Goal: Information Seeking & Learning: Learn about a topic

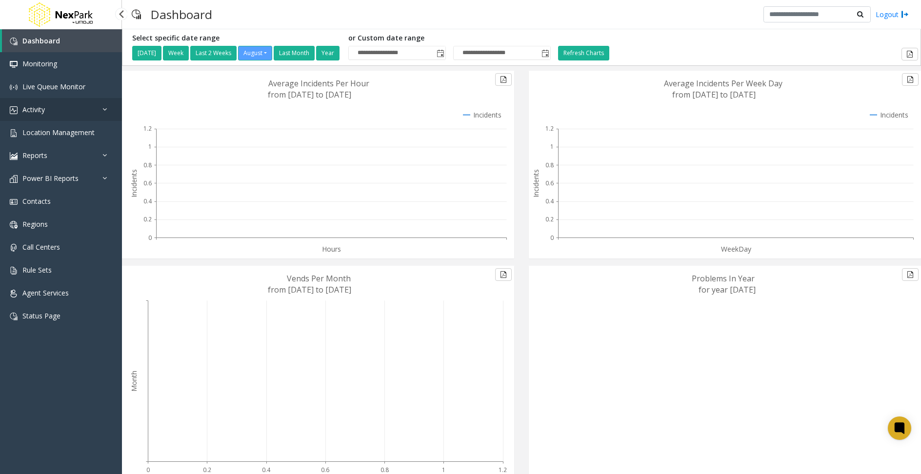
click at [32, 111] on span "Activity" at bounding box center [33, 109] width 22 height 9
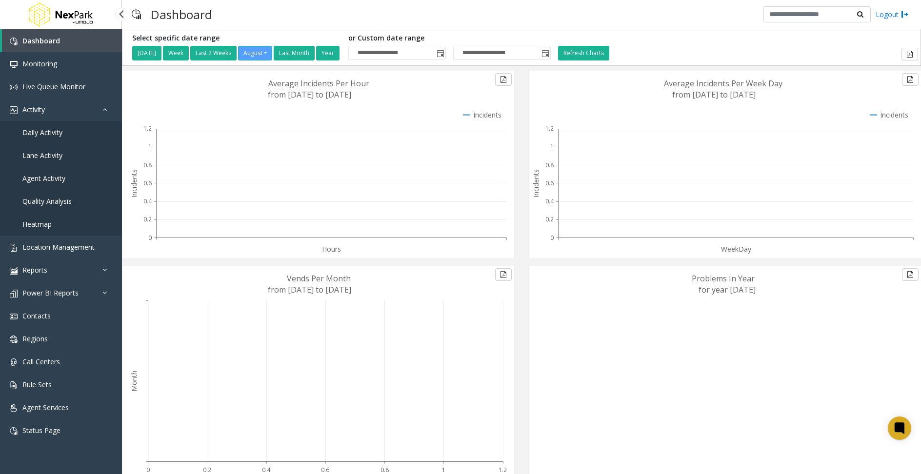
click at [66, 131] on link "Daily Activity" at bounding box center [61, 132] width 122 height 23
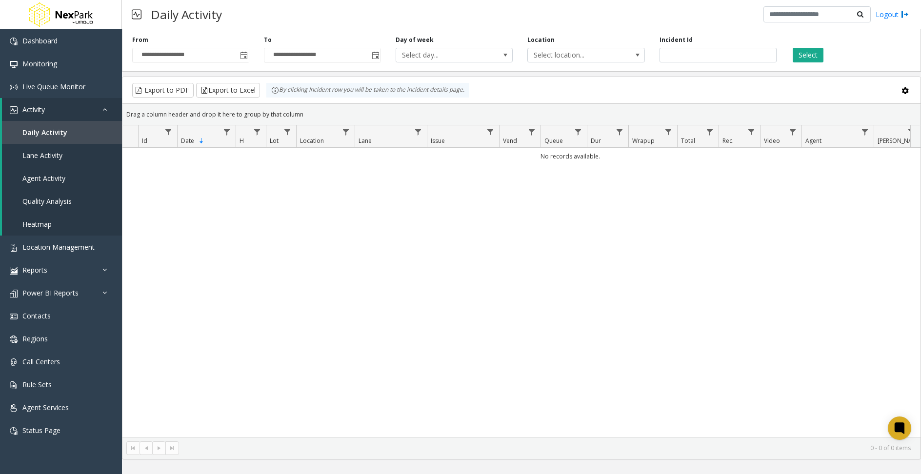
click at [246, 58] on span "Toggle popup" at bounding box center [244, 56] width 8 height 8
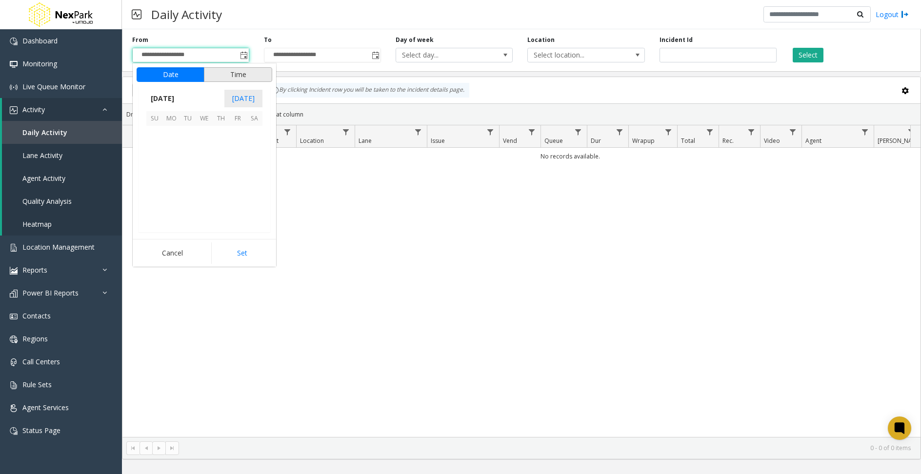
scroll to position [174946, 0]
click at [168, 96] on span "[DATE]" at bounding box center [162, 98] width 32 height 15
click at [161, 123] on span "Jan" at bounding box center [157, 119] width 23 height 23
click at [205, 137] on span "1" at bounding box center [204, 134] width 17 height 17
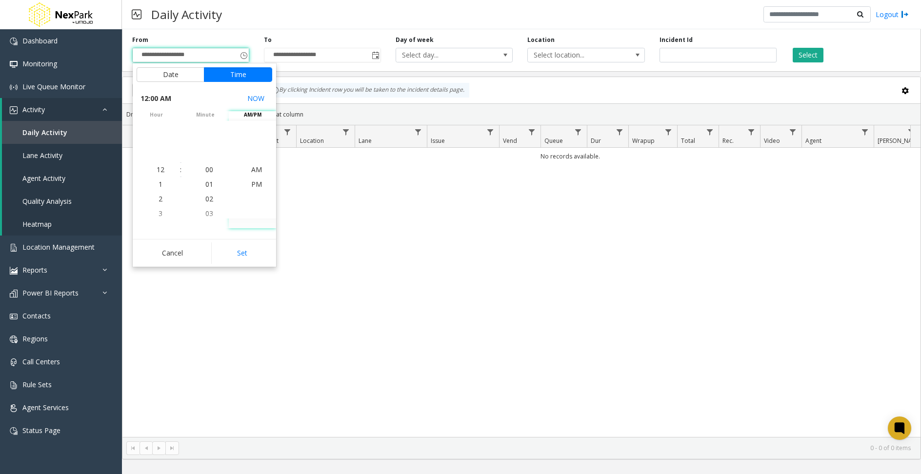
click at [240, 251] on button "Set" at bounding box center [241, 252] width 61 height 21
type input "**********"
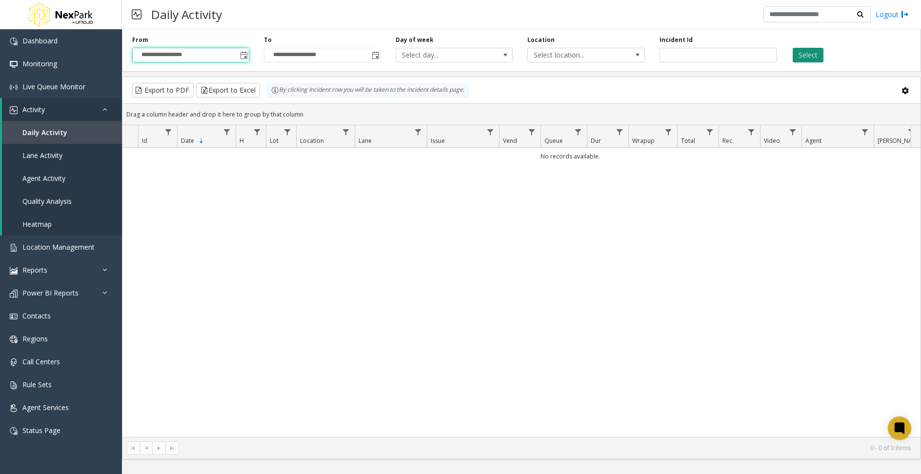
click at [800, 53] on button "Select" at bounding box center [808, 55] width 31 height 15
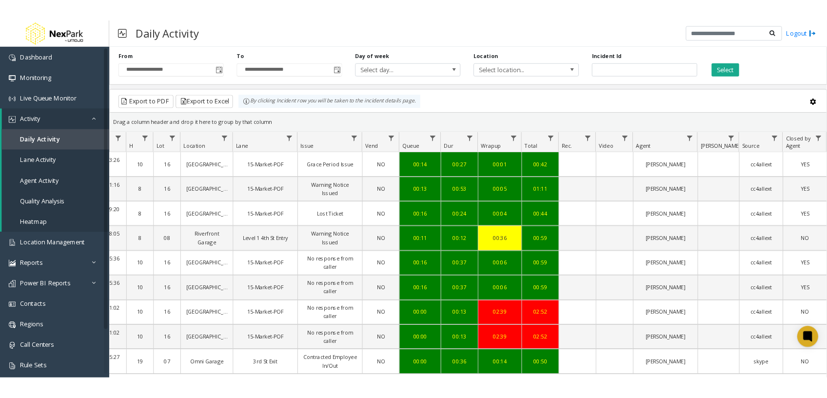
scroll to position [0, 100]
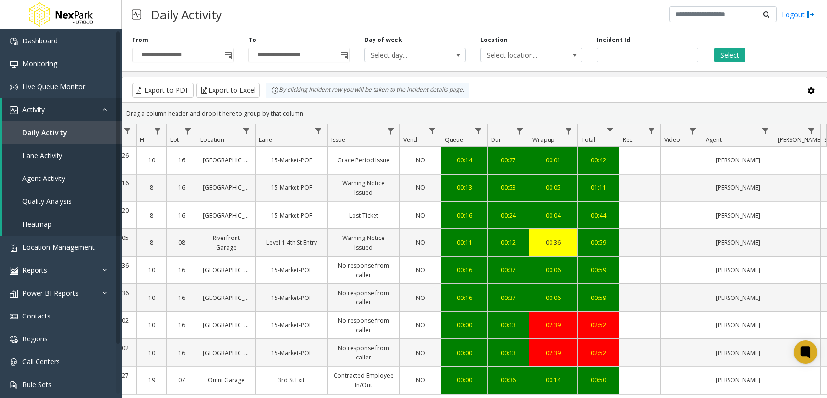
click at [244, 352] on link "[GEOGRAPHIC_DATA]" at bounding box center [226, 352] width 46 height 9
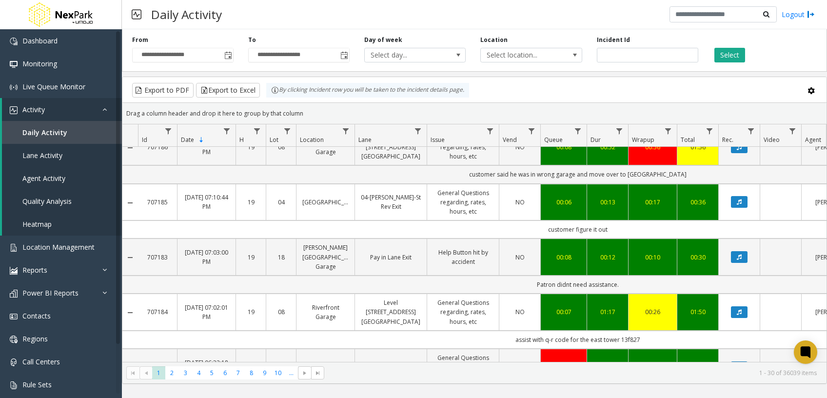
scroll to position [390, 0]
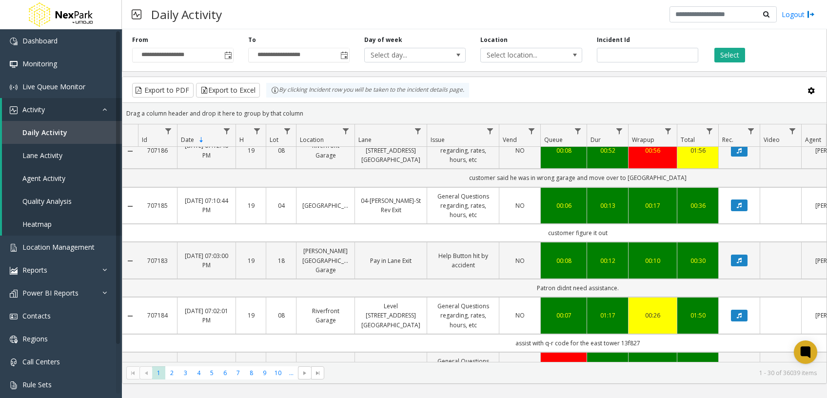
drag, startPoint x: 530, startPoint y: 280, endPoint x: 635, endPoint y: 279, distance: 104.9
click at [635, 279] on td "Patron didnt need assistance." at bounding box center [577, 288] width 879 height 18
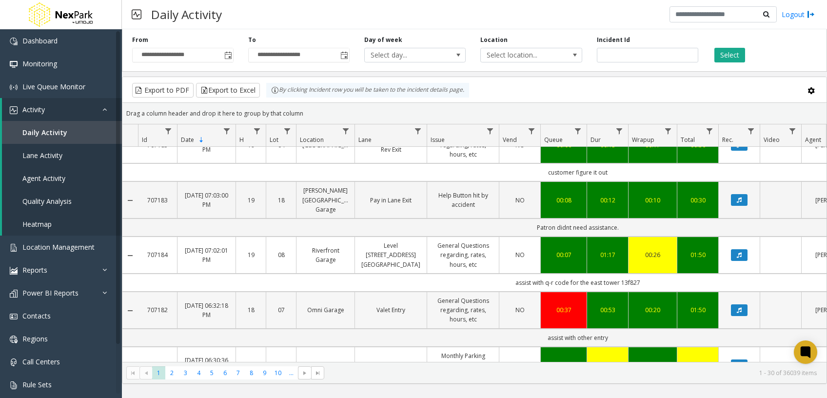
scroll to position [455, 0]
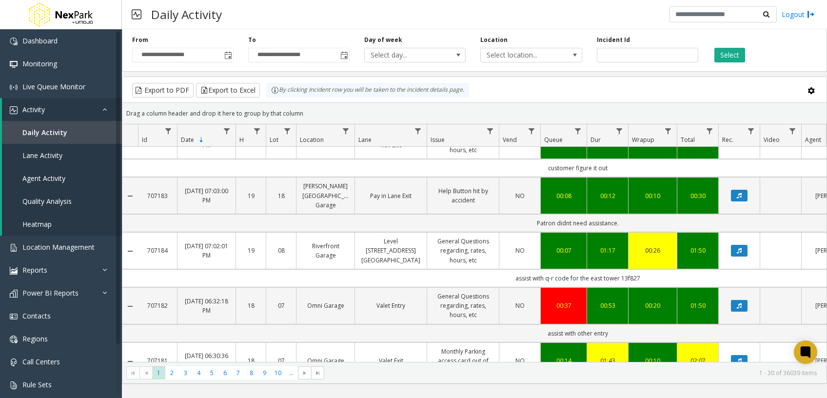
drag, startPoint x: 512, startPoint y: 266, endPoint x: 645, endPoint y: 264, distance: 133.7
click at [645, 269] on td "assist with q-r code for the east tower 13f827" at bounding box center [577, 278] width 879 height 18
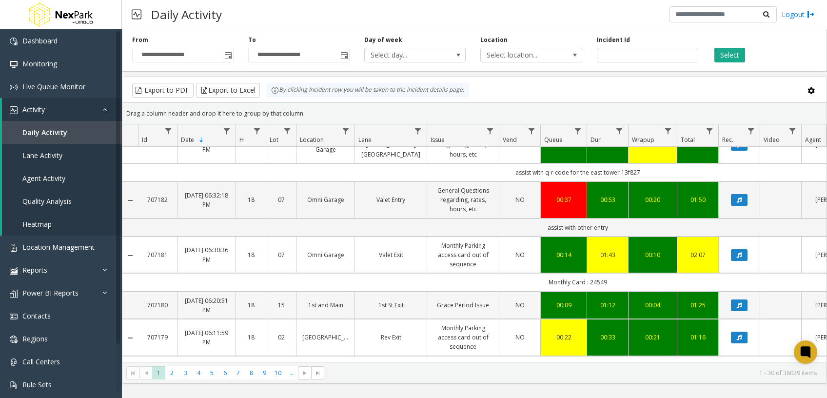
scroll to position [585, 0]
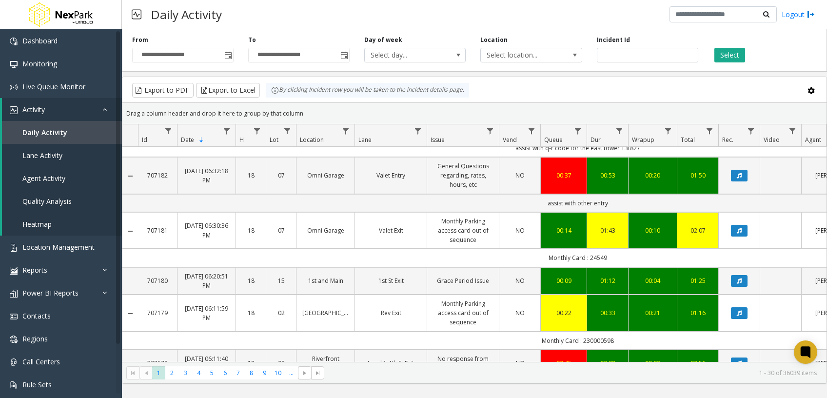
drag, startPoint x: 561, startPoint y: 246, endPoint x: 615, endPoint y: 249, distance: 54.2
click at [615, 249] on td "Monthly Card : 24549" at bounding box center [577, 258] width 879 height 18
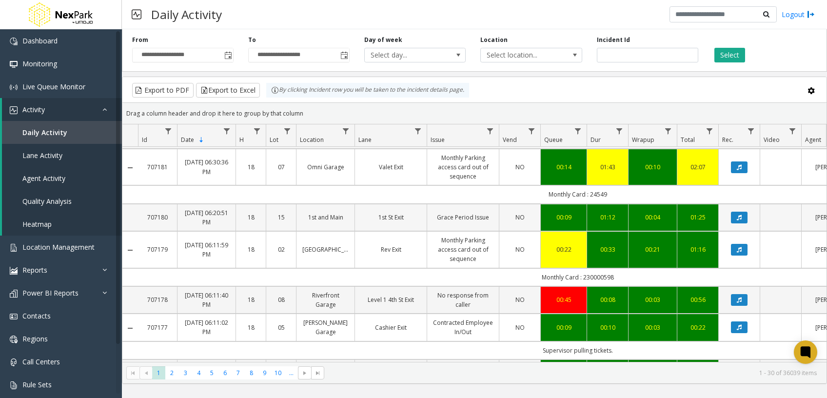
scroll to position [650, 0]
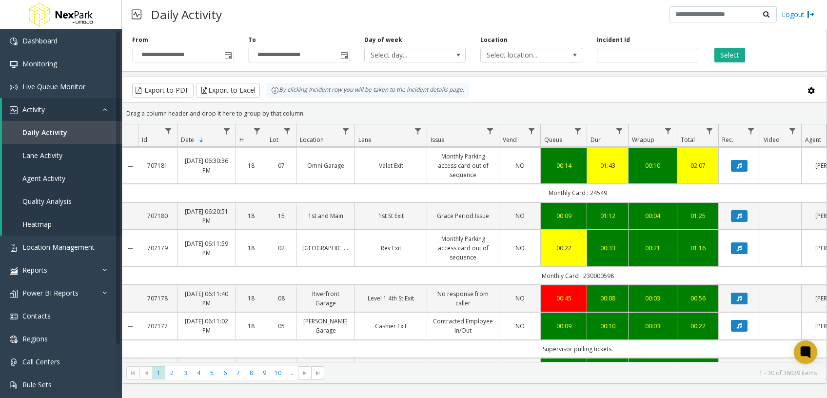
drag, startPoint x: 553, startPoint y: 261, endPoint x: 622, endPoint y: 262, distance: 69.3
click at [622, 267] on td "Monthly Card : 230000598" at bounding box center [577, 276] width 879 height 18
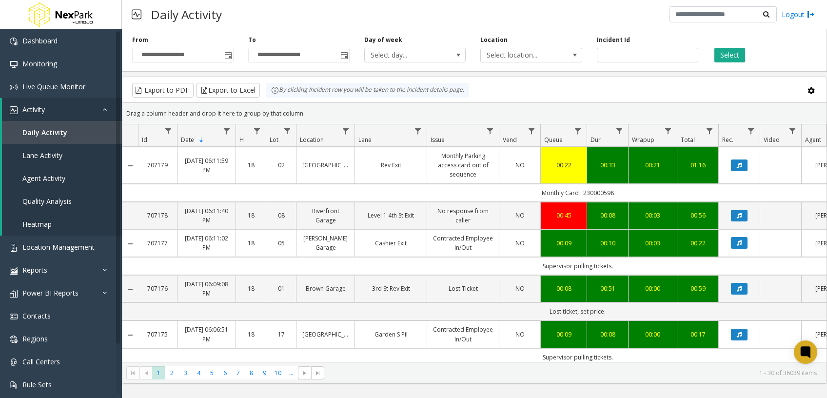
scroll to position [780, 0]
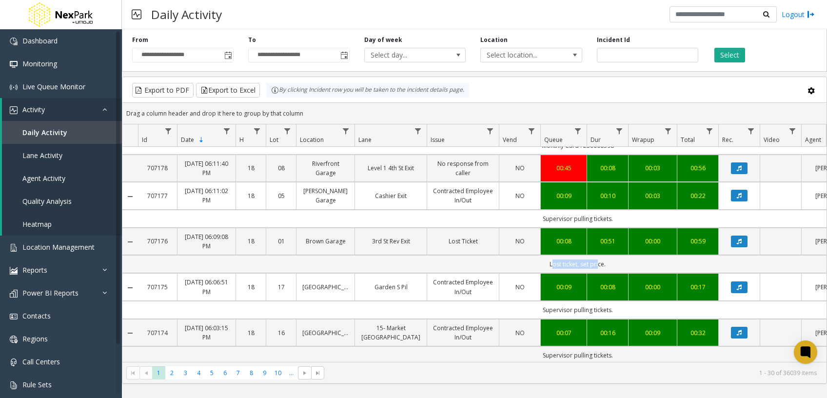
drag, startPoint x: 554, startPoint y: 252, endPoint x: 598, endPoint y: 255, distance: 44.5
click at [598, 255] on td "Lost ticket, set price." at bounding box center [577, 264] width 879 height 18
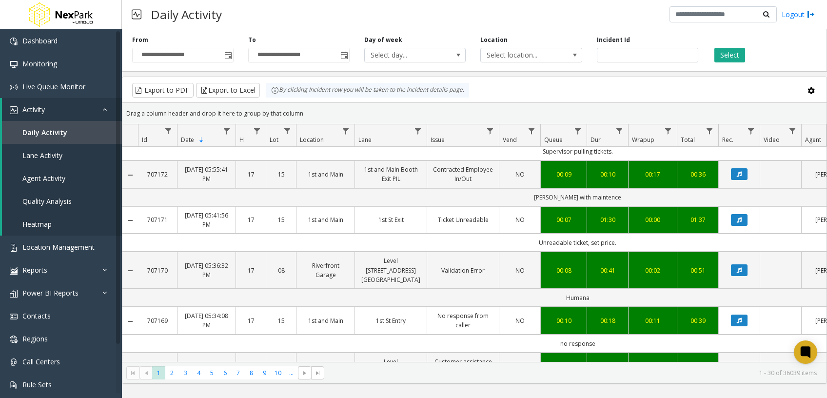
scroll to position [1040, 0]
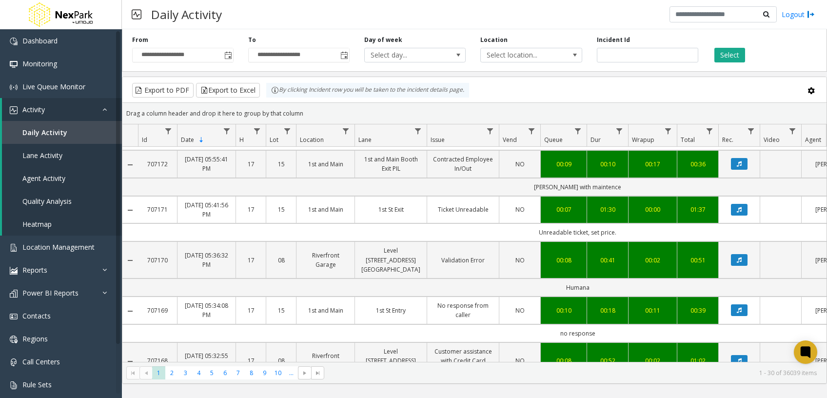
drag, startPoint x: 548, startPoint y: 211, endPoint x: 625, endPoint y: 213, distance: 76.6
click at [625, 223] on td "Unreadable ticket, set price." at bounding box center [577, 232] width 879 height 18
drag, startPoint x: 625, startPoint y: 213, endPoint x: 590, endPoint y: 267, distance: 64.3
click at [590, 279] on td "Humana" at bounding box center [577, 288] width 879 height 18
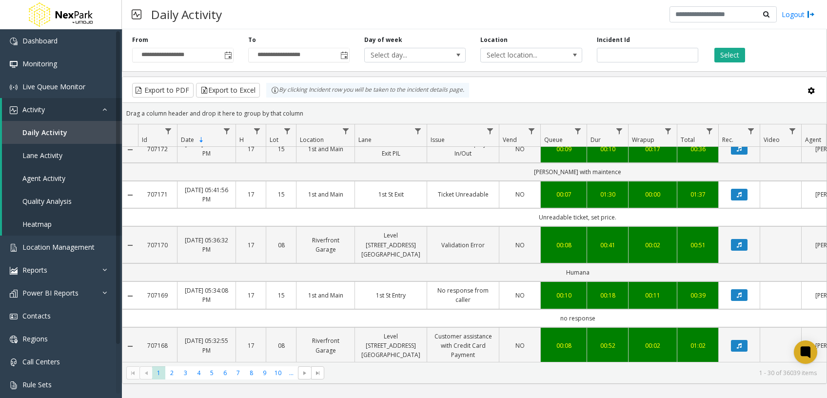
scroll to position [1060, 0]
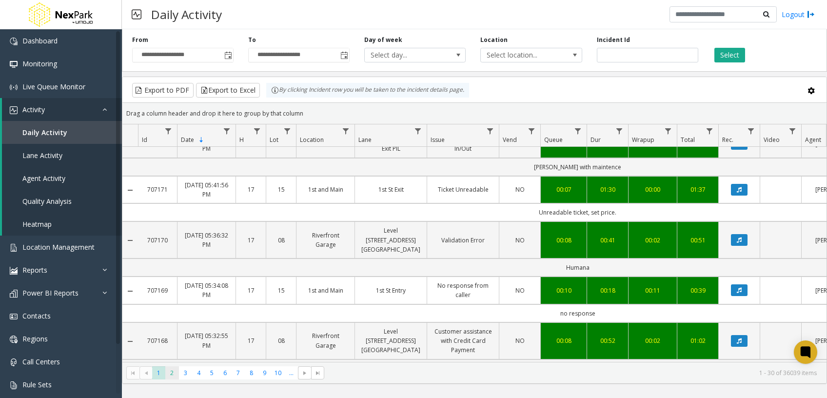
click at [172, 376] on span "2" at bounding box center [171, 372] width 13 height 13
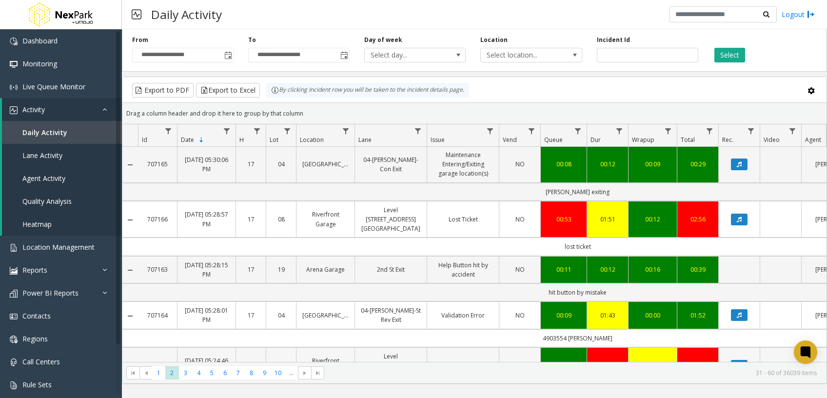
scroll to position [130, 0]
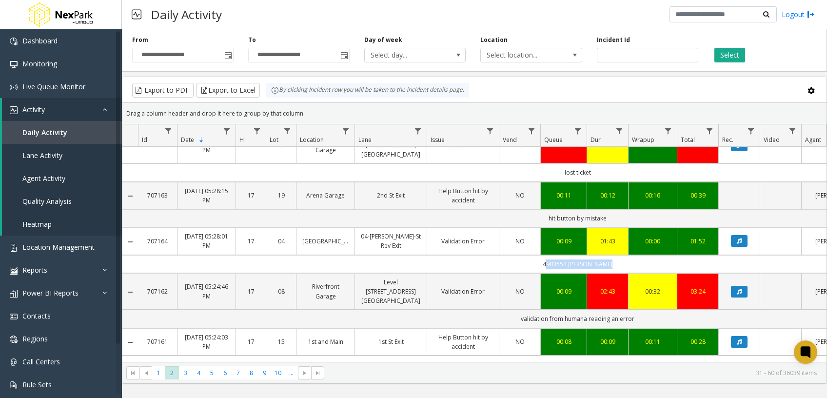
drag, startPoint x: 548, startPoint y: 251, endPoint x: 619, endPoint y: 252, distance: 71.2
click at [619, 255] on td "4903554 [PERSON_NAME]" at bounding box center [577, 264] width 879 height 18
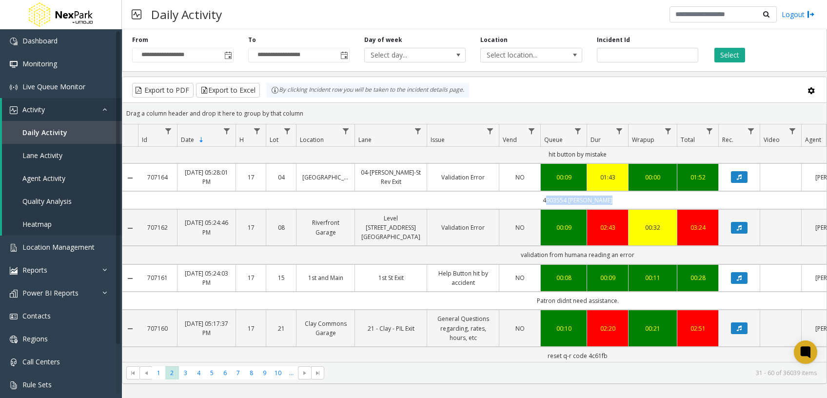
scroll to position [260, 0]
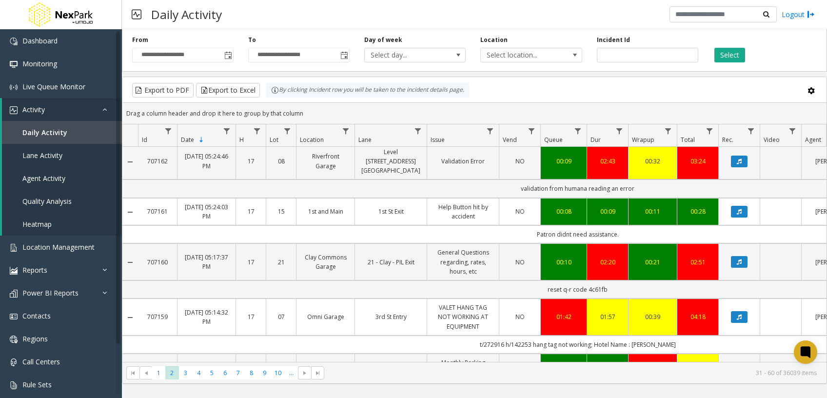
drag, startPoint x: 609, startPoint y: 270, endPoint x: 547, endPoint y: 268, distance: 62.0
click at [547, 280] on td "reset q-r code 4c61fb" at bounding box center [577, 289] width 879 height 18
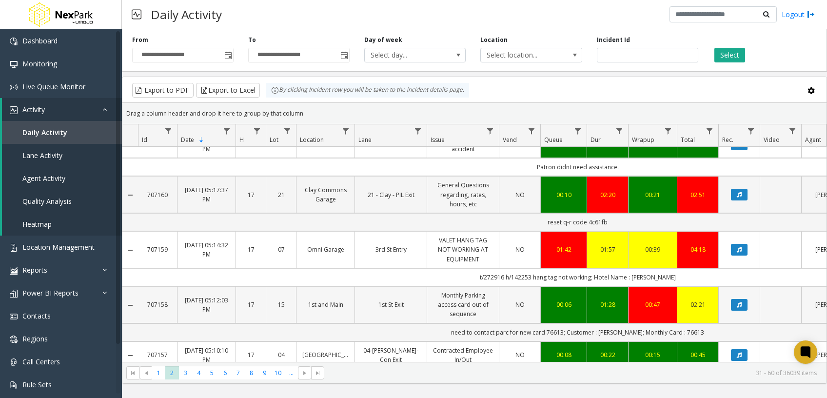
scroll to position [390, 0]
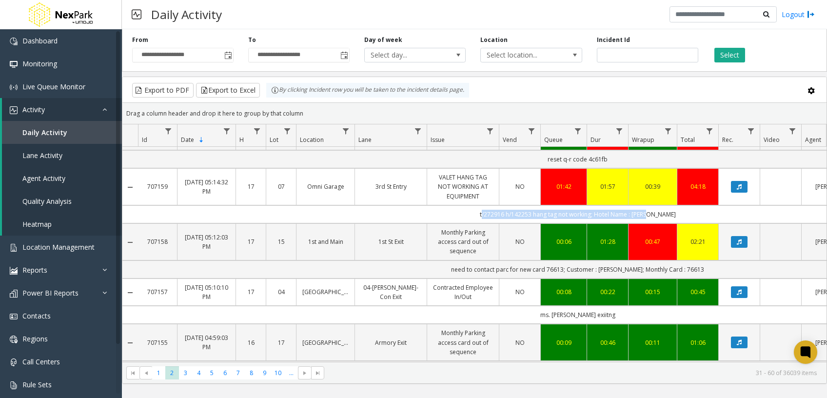
drag, startPoint x: 485, startPoint y: 187, endPoint x: 685, endPoint y: 199, distance: 200.4
click at [685, 205] on td "t/272916 h/142253 hang tag not working; Hotel Name : [PERSON_NAME]" at bounding box center [577, 214] width 879 height 18
drag, startPoint x: 685, startPoint y: 199, endPoint x: 593, endPoint y: 193, distance: 91.9
click at [593, 205] on td "t/272916 h/142253 hang tag not working; Hotel Name : [PERSON_NAME]" at bounding box center [577, 214] width 879 height 18
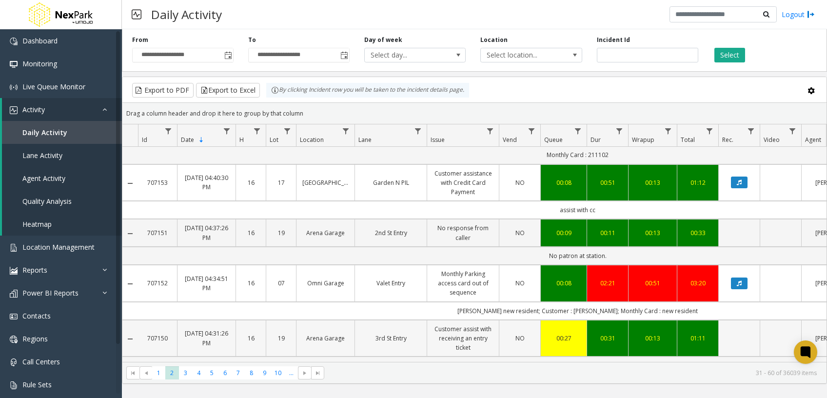
scroll to position [715, 0]
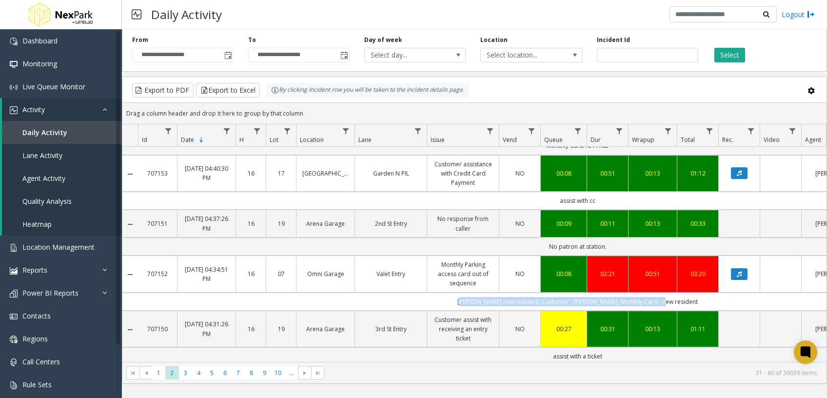
drag, startPoint x: 682, startPoint y: 276, endPoint x: 456, endPoint y: 287, distance: 227.1
click at [456, 293] on td "[PERSON_NAME] new resident; Customer : [PERSON_NAME]; Monthly Card : new reside…" at bounding box center [577, 302] width 879 height 18
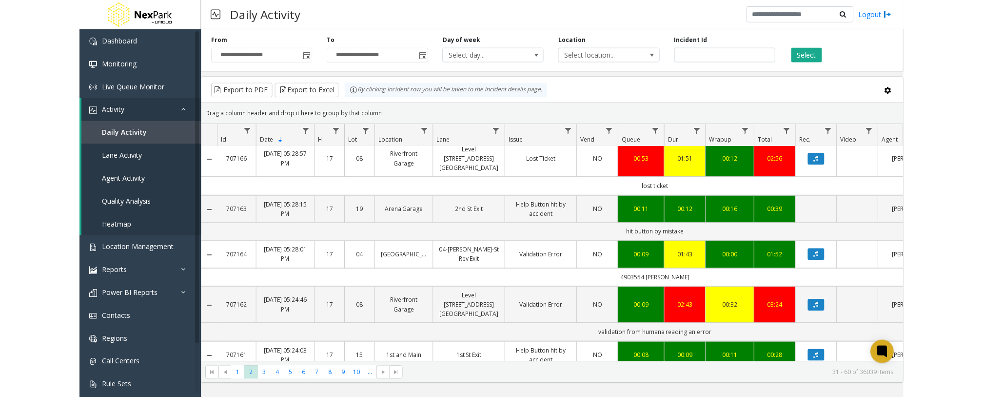
scroll to position [0, 0]
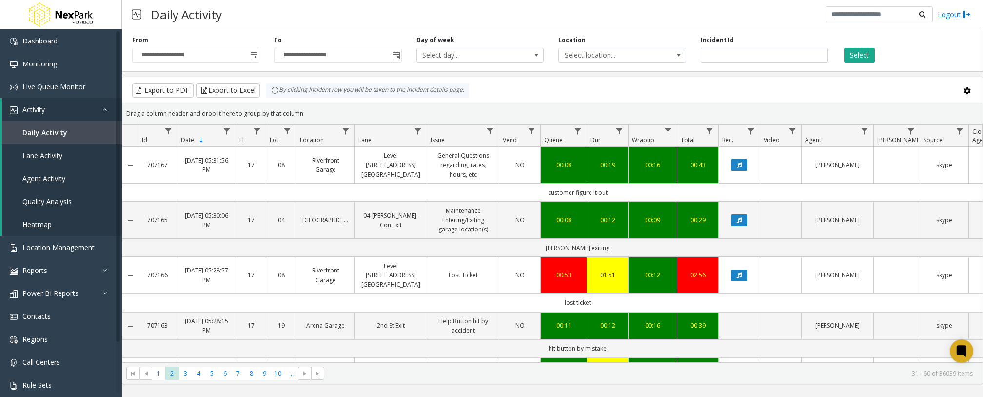
click at [920, 54] on div "Select" at bounding box center [907, 49] width 142 height 27
click at [915, 40] on div "Select" at bounding box center [907, 49] width 142 height 27
